Goal: Information Seeking & Learning: Learn about a topic

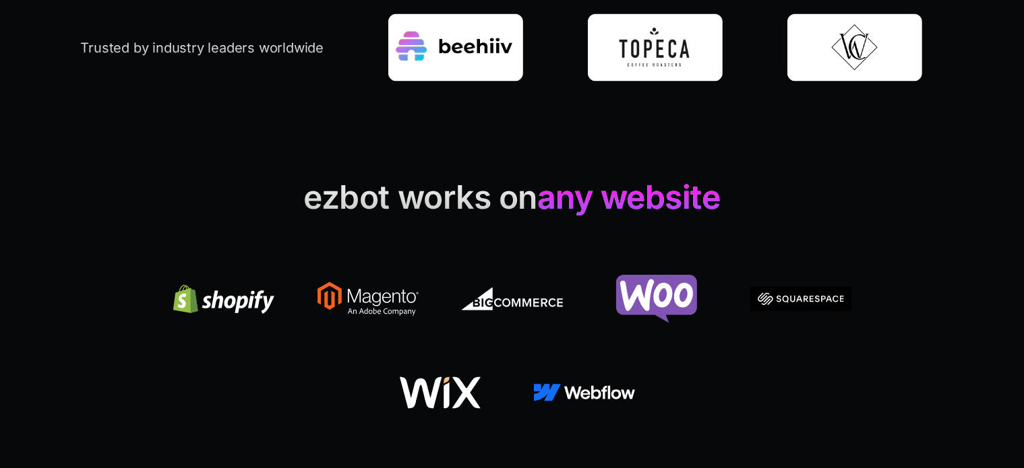
scroll to position [2447, 0]
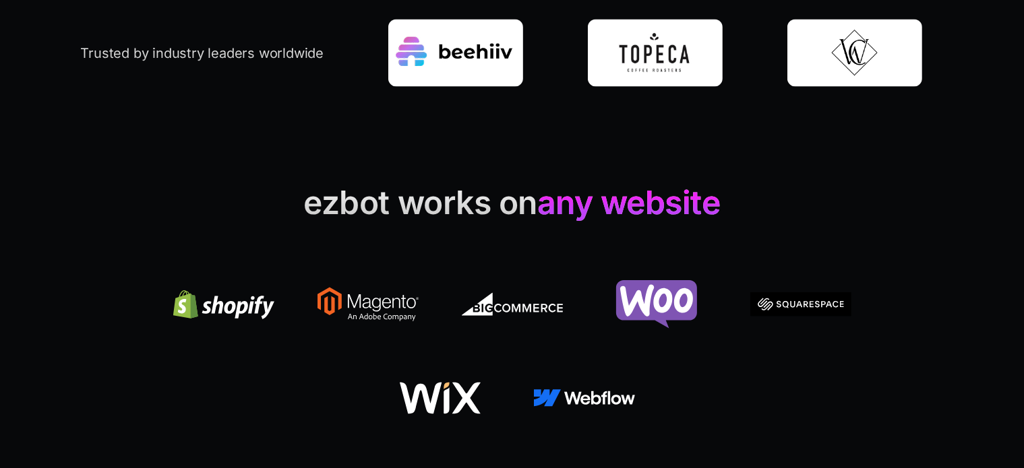
click at [414, 211] on h2 "ezbot works on any website" at bounding box center [512, 205] width 863 height 42
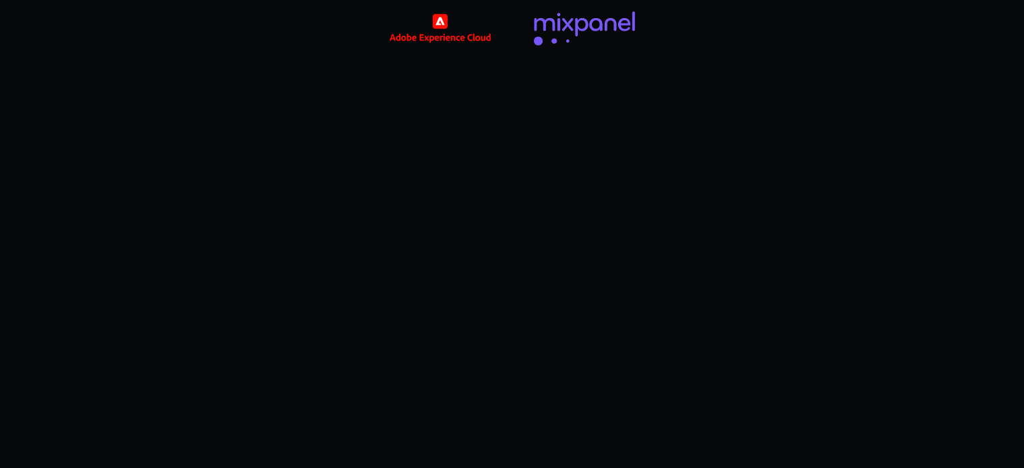
scroll to position [3308, 0]
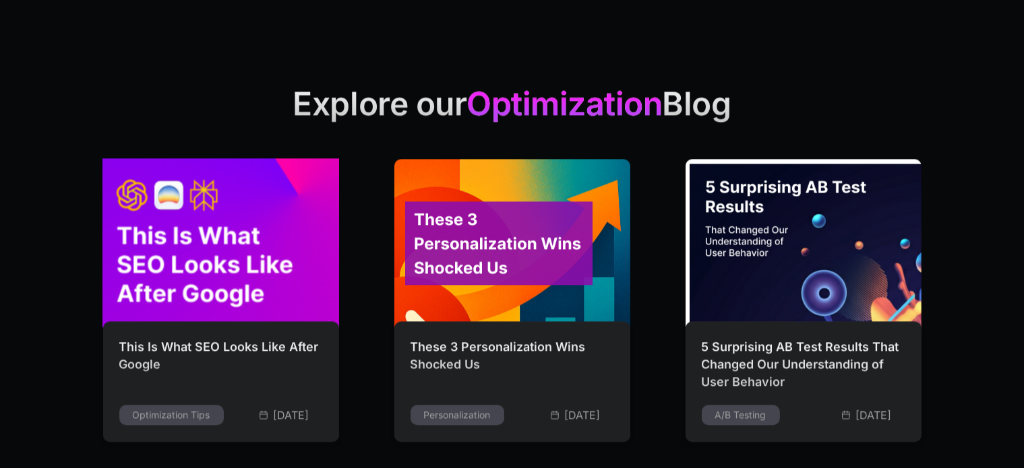
click at [247, 261] on img at bounding box center [220, 242] width 259 height 185
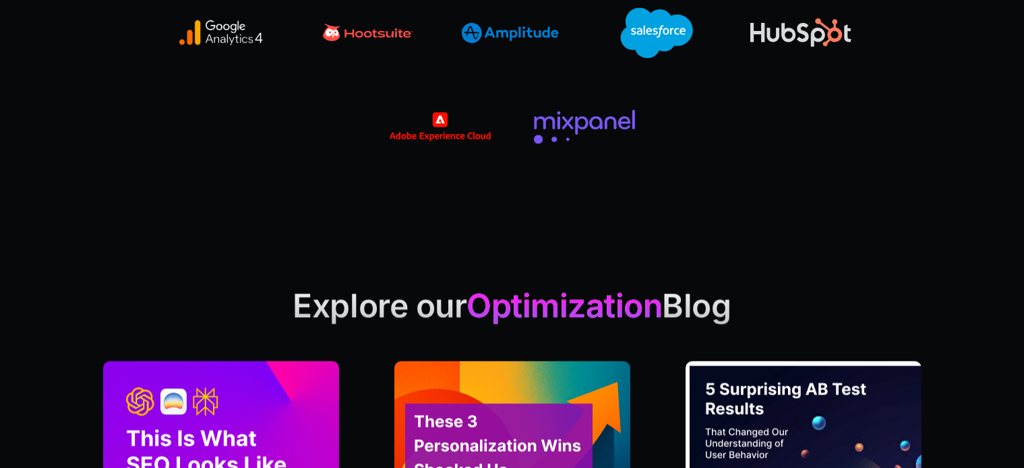
scroll to position [3038, 0]
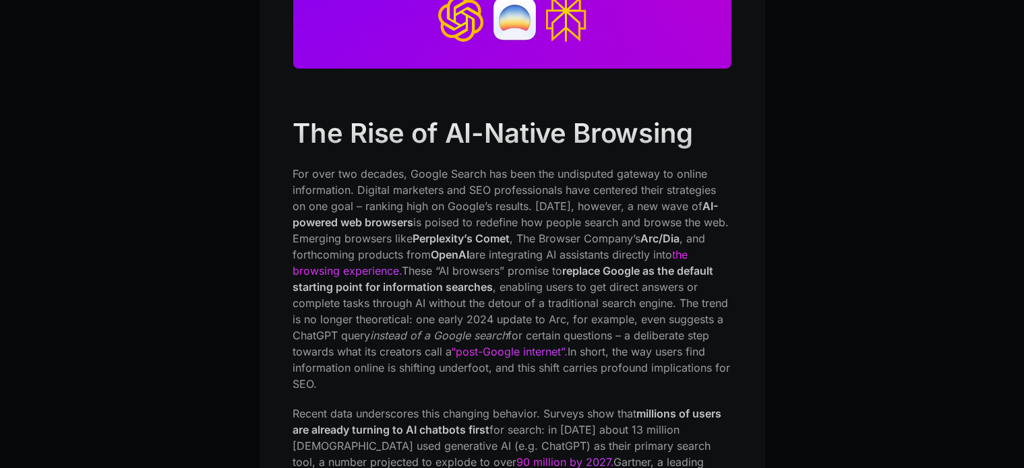
scroll to position [539, 0]
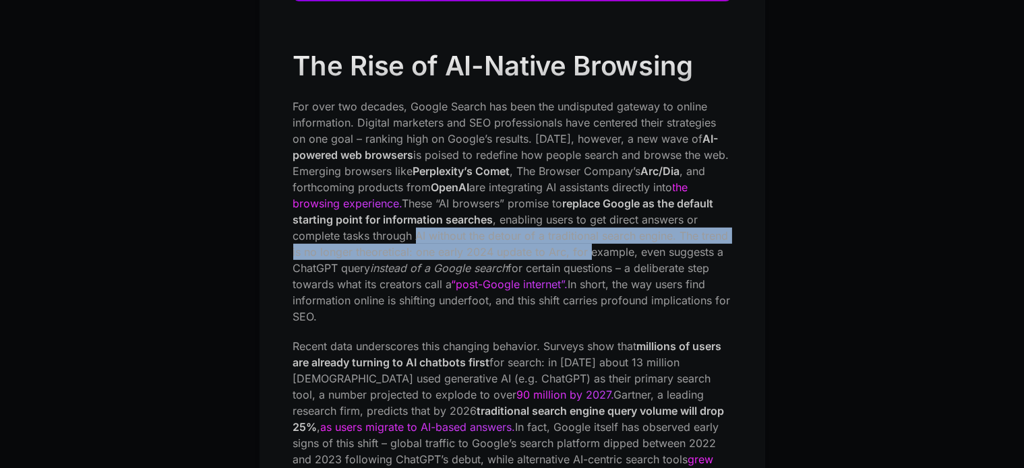
drag, startPoint x: 418, startPoint y: 240, endPoint x: 587, endPoint y: 244, distance: 169.2
click at [587, 244] on p "For over two decades, Google Search has been the undisputed gateway to online i…" at bounding box center [512, 211] width 438 height 226
click at [588, 257] on p "For over two decades, Google Search has been the undisputed gateway to online i…" at bounding box center [512, 211] width 438 height 226
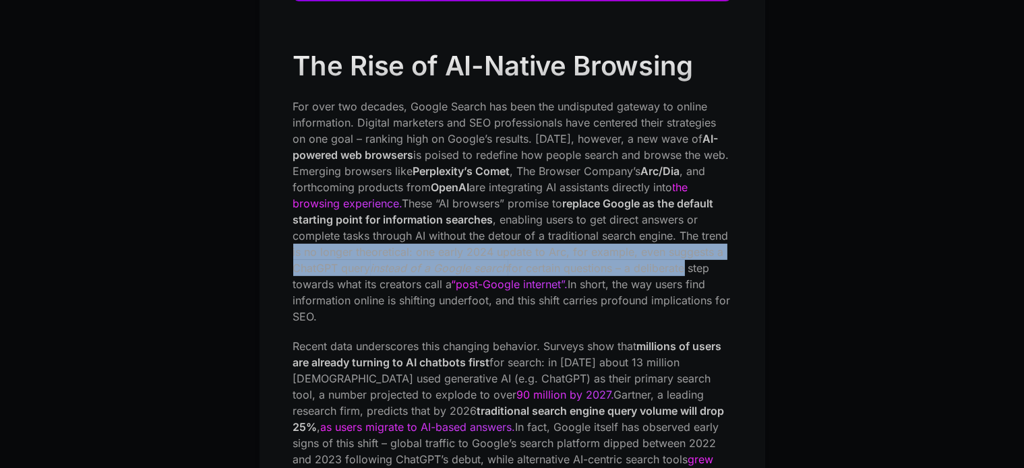
drag, startPoint x: 286, startPoint y: 257, endPoint x: 701, endPoint y: 267, distance: 414.6
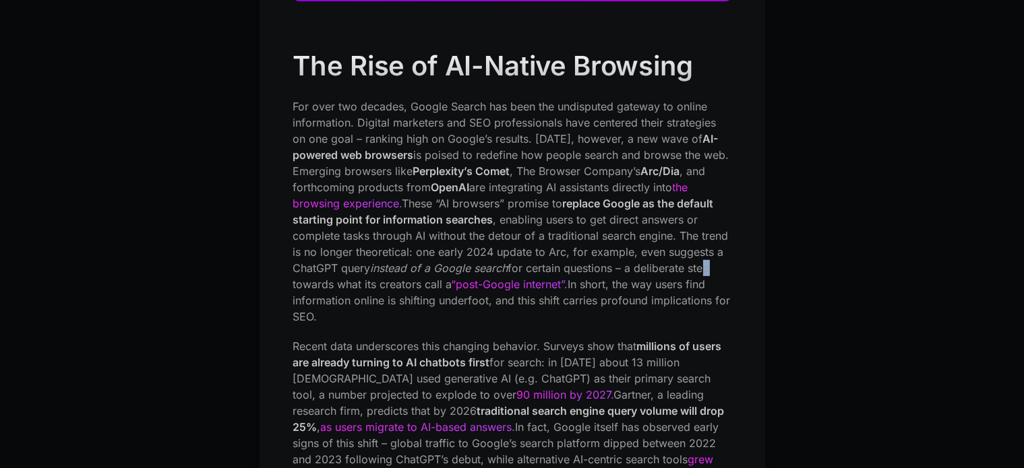
click at [712, 268] on p "For over two decades, Google Search has been the undisputed gateway to online i…" at bounding box center [512, 211] width 438 height 226
click at [714, 268] on p "For over two decades, Google Search has been the undisputed gateway to online i…" at bounding box center [512, 211] width 438 height 226
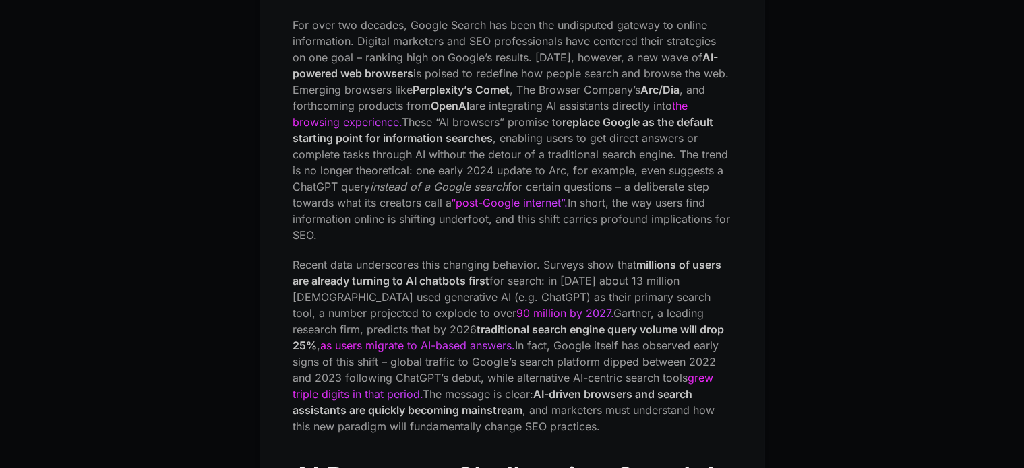
scroll to position [674, 0]
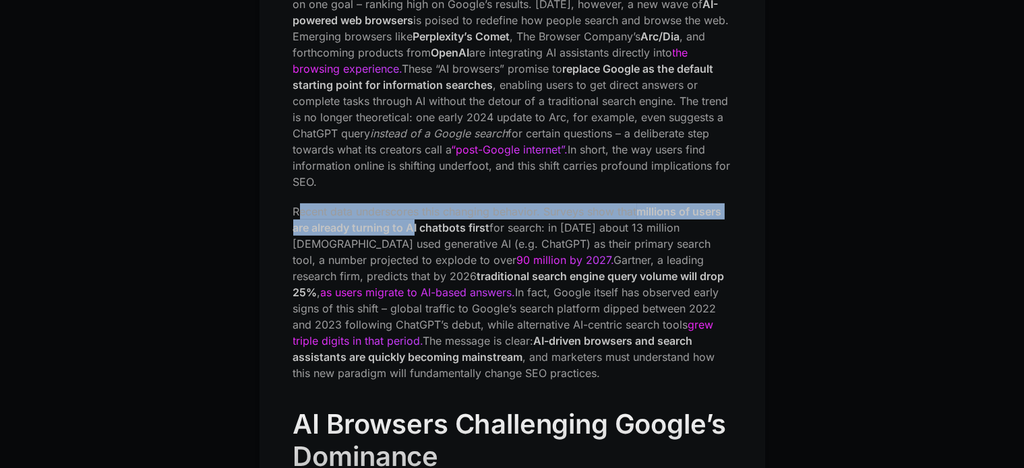
drag, startPoint x: 344, startPoint y: 204, endPoint x: 413, endPoint y: 221, distance: 71.4
click at [413, 221] on p "Recent data underscores this changing behavior. Surveys show that millions of u…" at bounding box center [512, 293] width 438 height 178
click at [451, 213] on p "Recent data underscores this changing behavior. Surveys show that millions of u…" at bounding box center [512, 293] width 438 height 178
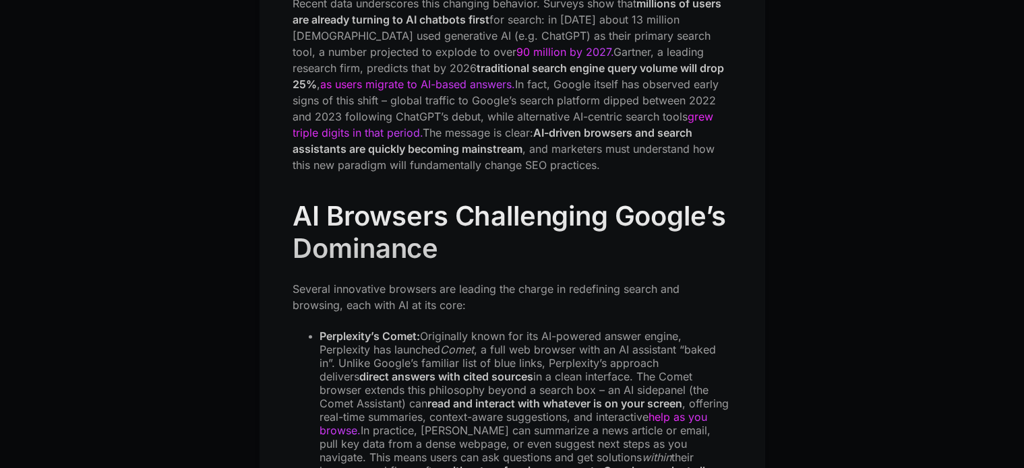
scroll to position [1011, 0]
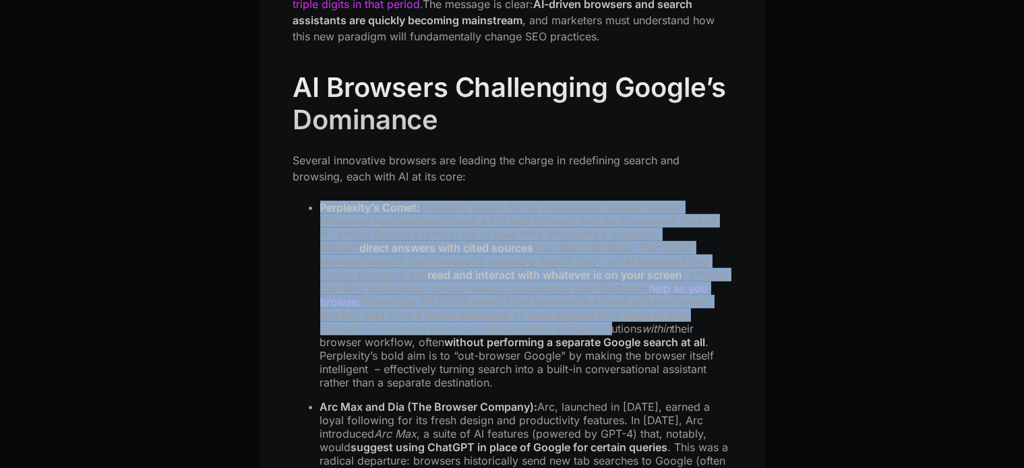
drag, startPoint x: 321, startPoint y: 202, endPoint x: 526, endPoint y: 310, distance: 231.5
click at [539, 332] on li "Perplexity’s Comet: Originally known for its AI-powered answer engine, Perplexi…" at bounding box center [525, 295] width 411 height 189
click at [513, 290] on li "Perplexity’s Comet: Originally known for its AI-powered answer engine, Perplexi…" at bounding box center [525, 295] width 411 height 189
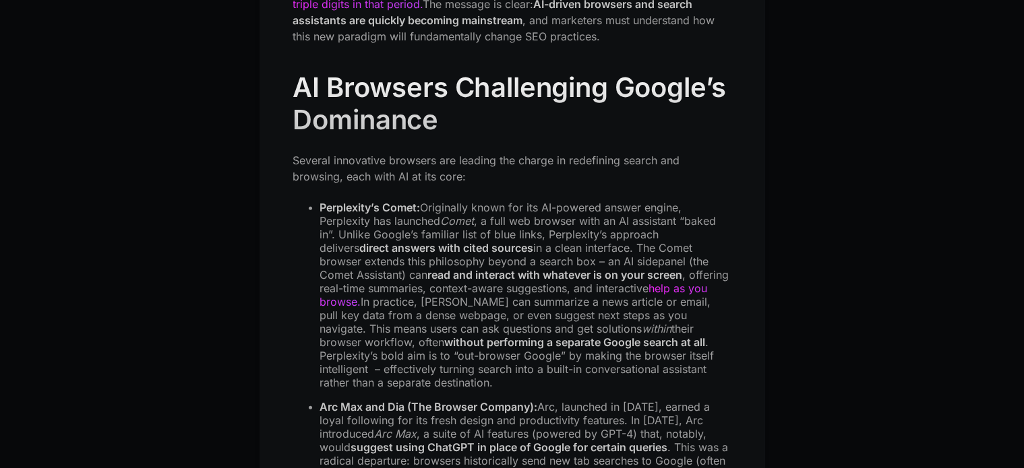
click at [465, 211] on li "Perplexity’s Comet: Originally known for its AI-powered answer engine, Perplexi…" at bounding box center [525, 295] width 411 height 189
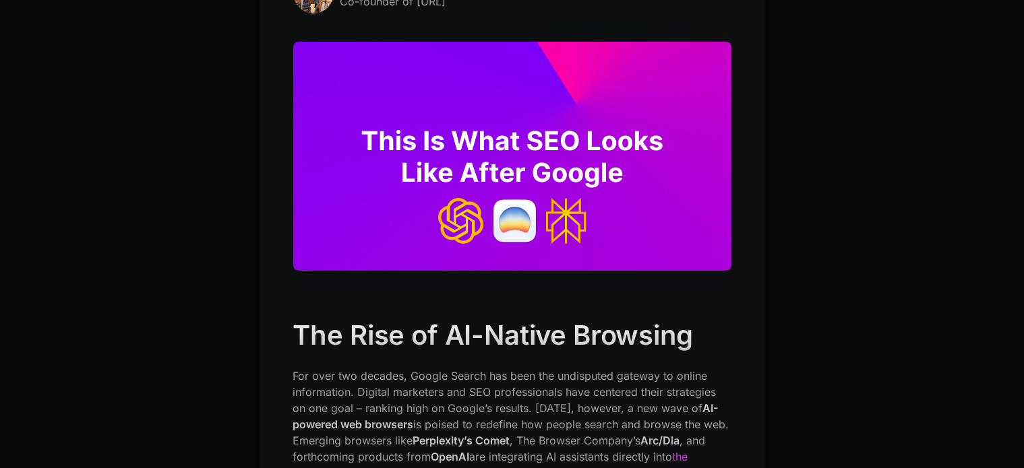
scroll to position [0, 0]
